Goal: Use online tool/utility: Use online tool/utility

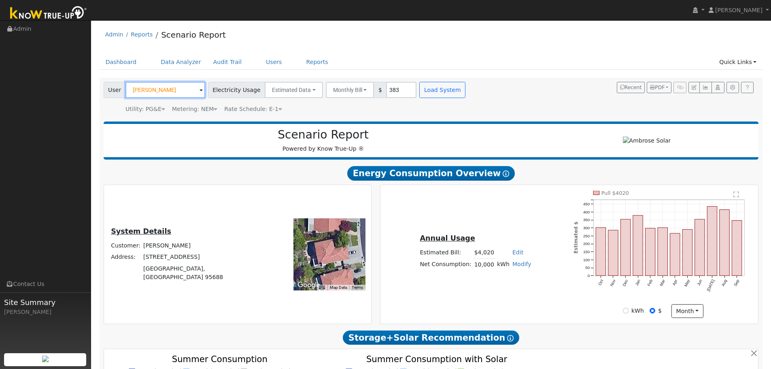
click at [156, 88] on input "[PERSON_NAME]" at bounding box center [166, 90] width 80 height 16
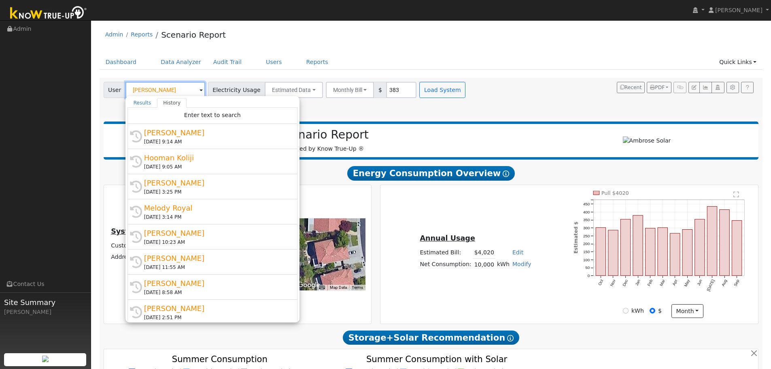
paste input "[PERSON_NAME]"
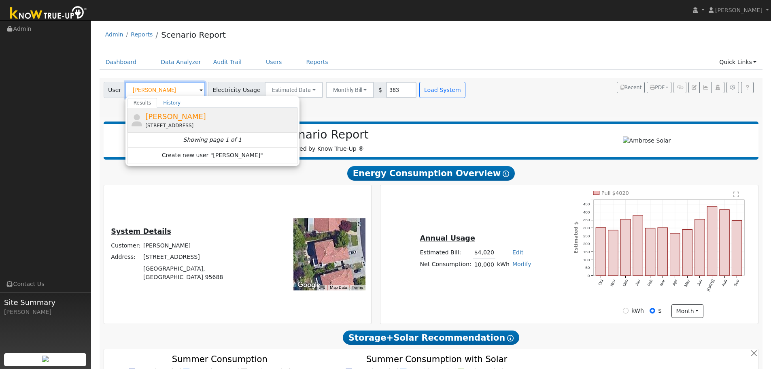
type input "[PERSON_NAME]"
click at [179, 121] on span "[PERSON_NAME]" at bounding box center [175, 116] width 61 height 9
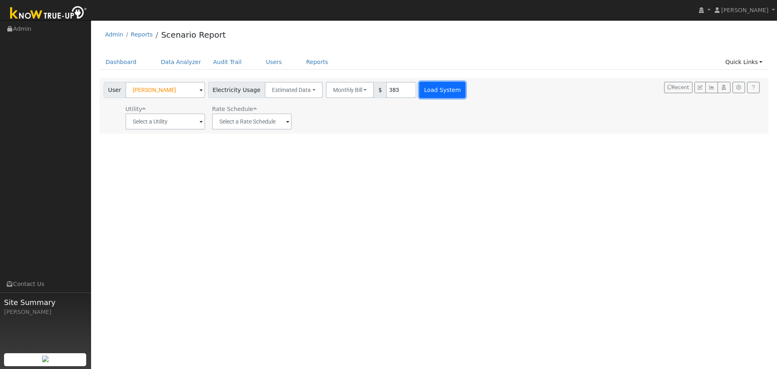
click at [439, 88] on button "Load System" at bounding box center [442, 90] width 46 height 16
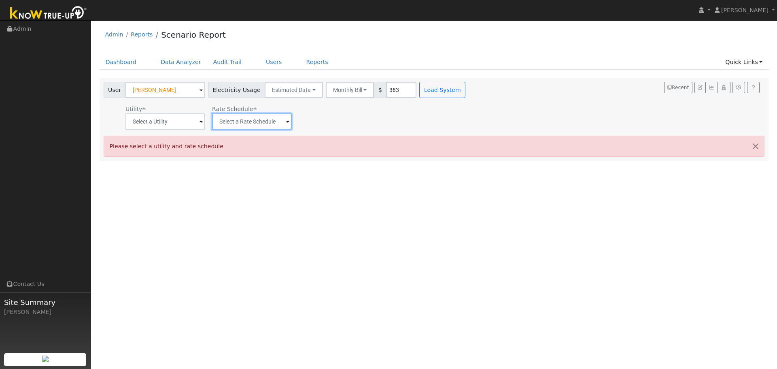
click at [246, 120] on input "text" at bounding box center [252, 121] width 80 height 16
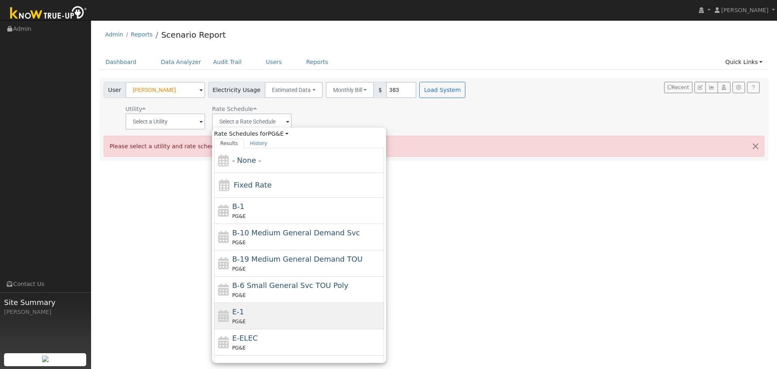
click at [251, 328] on div "E-1 PG&E" at bounding box center [299, 316] width 170 height 26
type input "E-1"
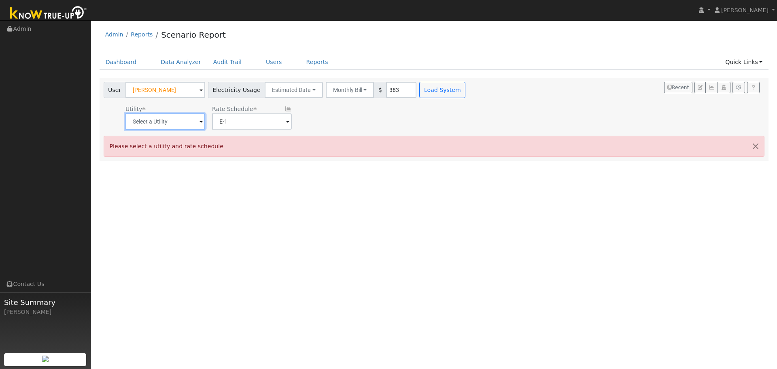
click at [168, 116] on input "text" at bounding box center [166, 121] width 80 height 16
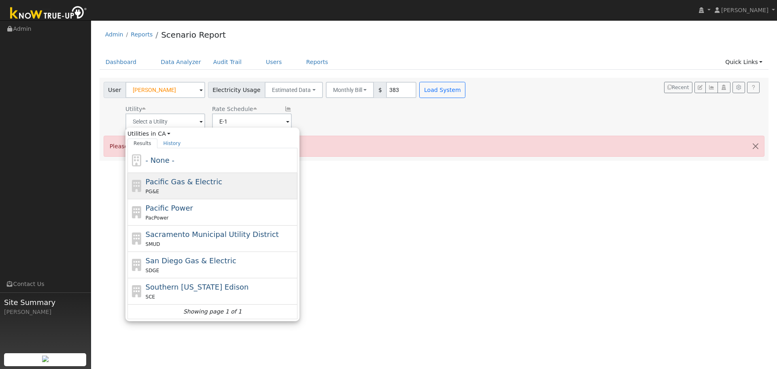
click at [161, 194] on div "PG&E" at bounding box center [221, 191] width 150 height 9
type input "Pacific Gas & Electric"
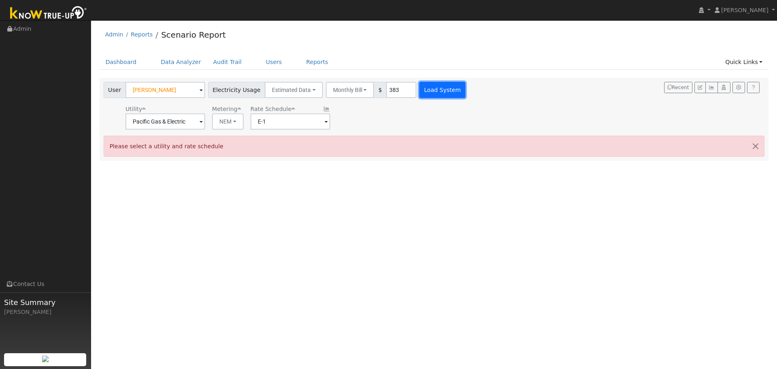
click at [430, 87] on button "Load System" at bounding box center [442, 90] width 46 height 16
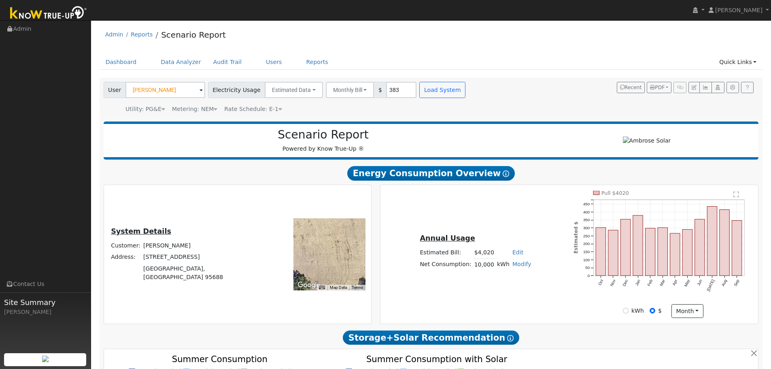
type input "0"
click at [168, 91] on input "[PERSON_NAME]" at bounding box center [166, 90] width 80 height 16
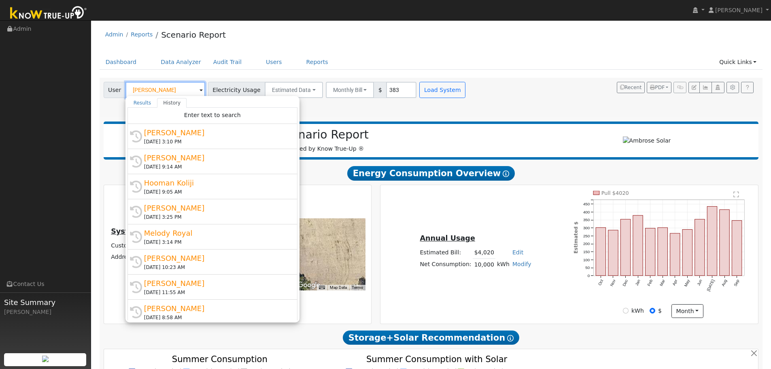
click at [168, 91] on input "[PERSON_NAME]" at bounding box center [166, 90] width 80 height 16
paste input "[PERSON_NAME]"
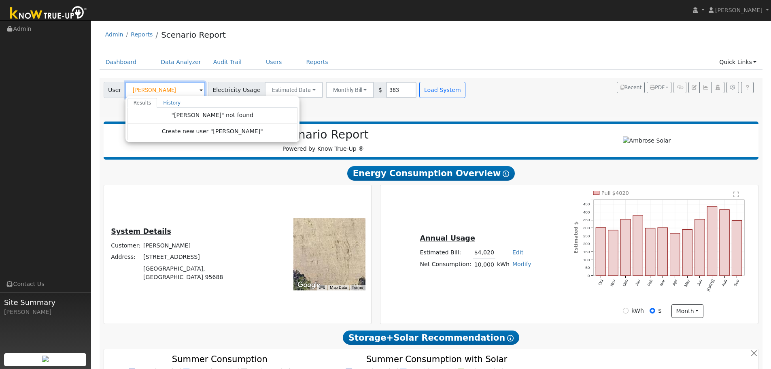
click at [171, 89] on input "[PERSON_NAME]" at bounding box center [166, 90] width 80 height 16
click at [191, 118] on span ""[PERSON_NAME]" not found" at bounding box center [213, 115] width 82 height 6
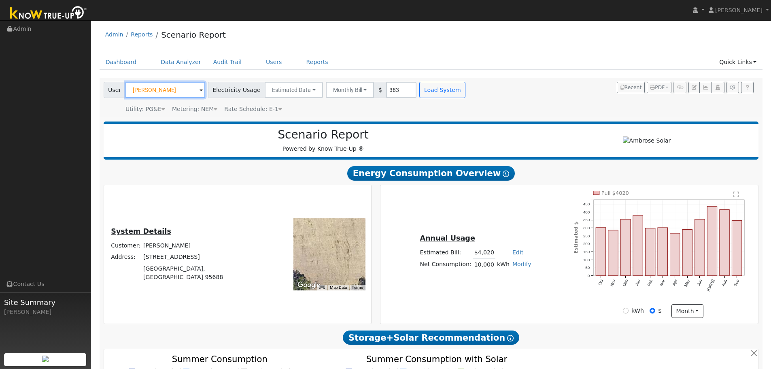
click at [174, 96] on input "[PERSON_NAME]" at bounding box center [166, 90] width 80 height 16
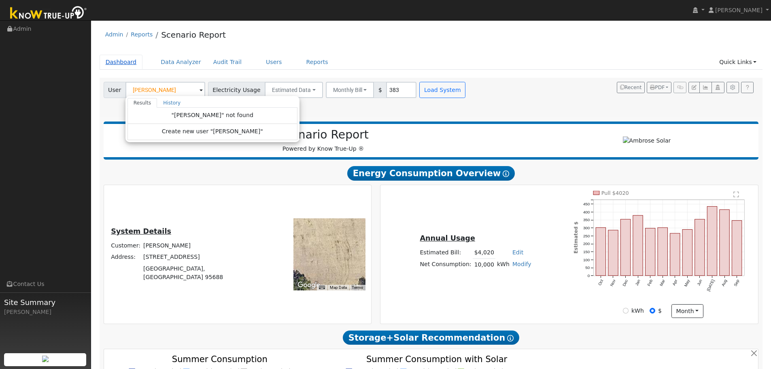
click at [124, 63] on link "Dashboard" at bounding box center [121, 62] width 43 height 15
type input "[PERSON_NAME]"
